Goal: Find specific page/section: Find specific page/section

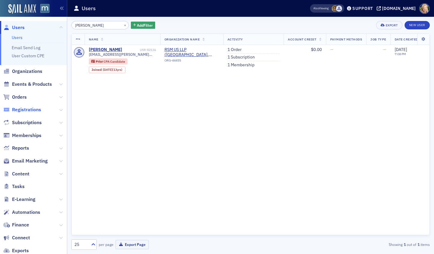
click at [25, 107] on span "Registrations" at bounding box center [26, 109] width 29 height 7
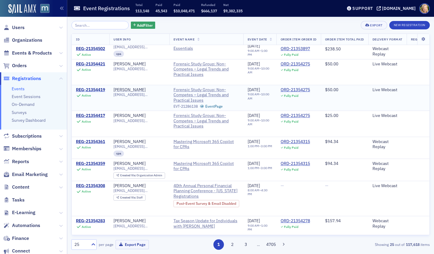
scroll to position [569, 0]
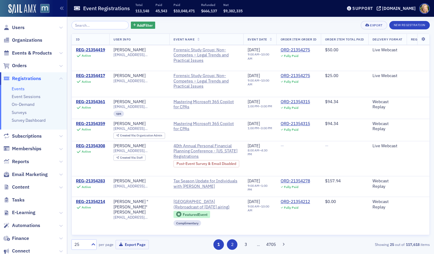
click at [233, 244] on button "2" at bounding box center [232, 244] width 10 height 10
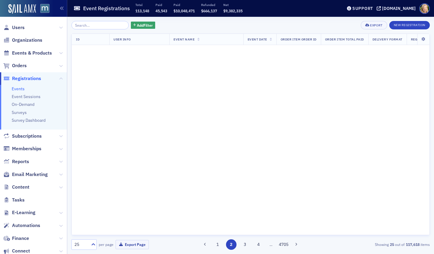
scroll to position [0, 0]
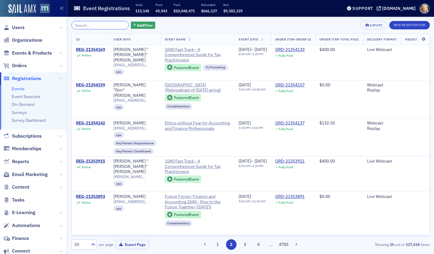
click at [109, 25] on input "search" at bounding box center [99, 25] width 57 height 8
click at [18, 89] on link "Events" at bounding box center [18, 88] width 13 height 5
click at [29, 49] on span "Events & Products" at bounding box center [33, 52] width 67 height 13
click at [29, 51] on span "Events & Products" at bounding box center [32, 53] width 40 height 7
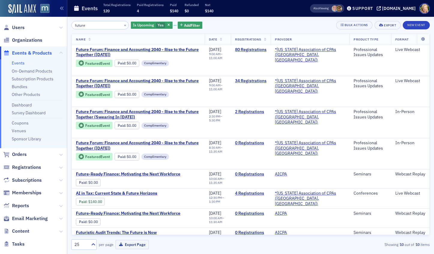
type input "future"
click at [111, 25] on input "future" at bounding box center [99, 25] width 57 height 8
click at [17, 27] on span "Users" at bounding box center [18, 27] width 13 height 7
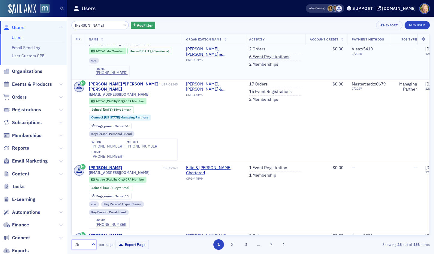
scroll to position [58, 0]
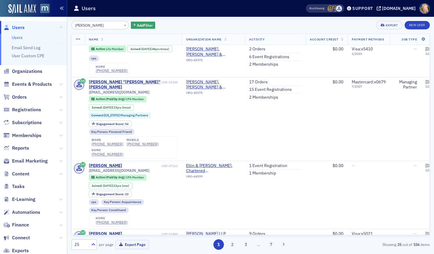
type input "[PERSON_NAME]"
